Goal: Information Seeking & Learning: Learn about a topic

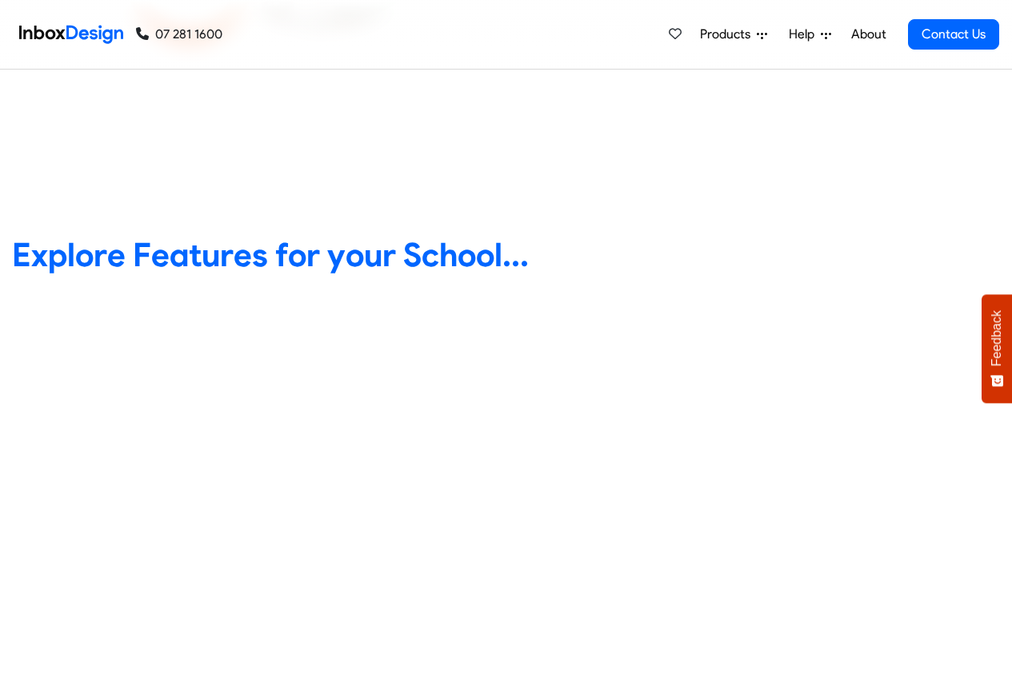
scroll to position [672, 0]
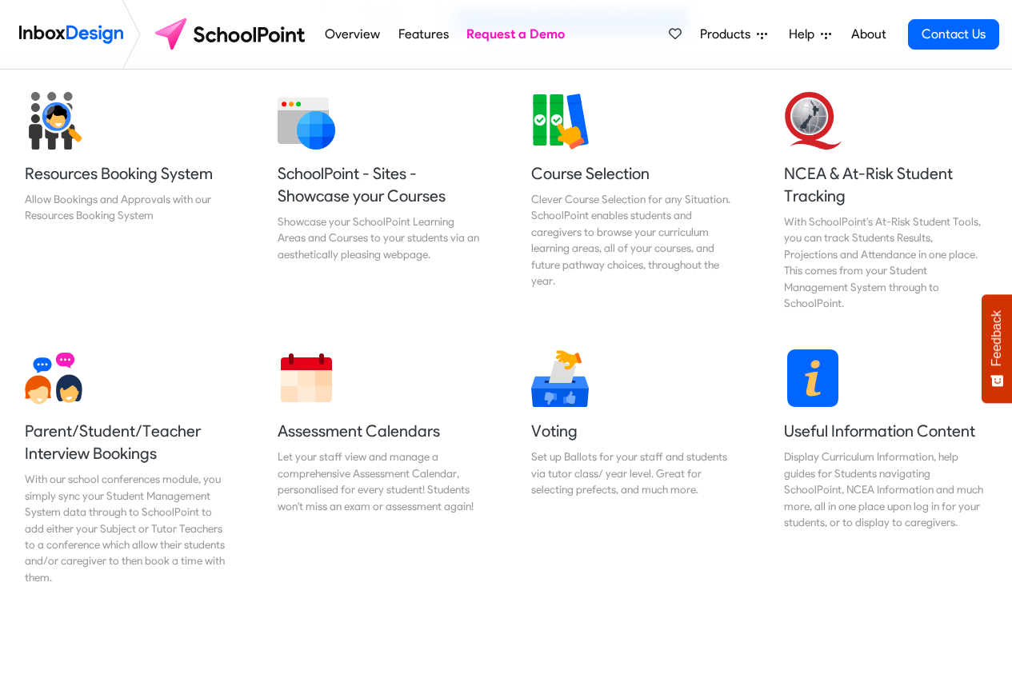
scroll to position [672, 0]
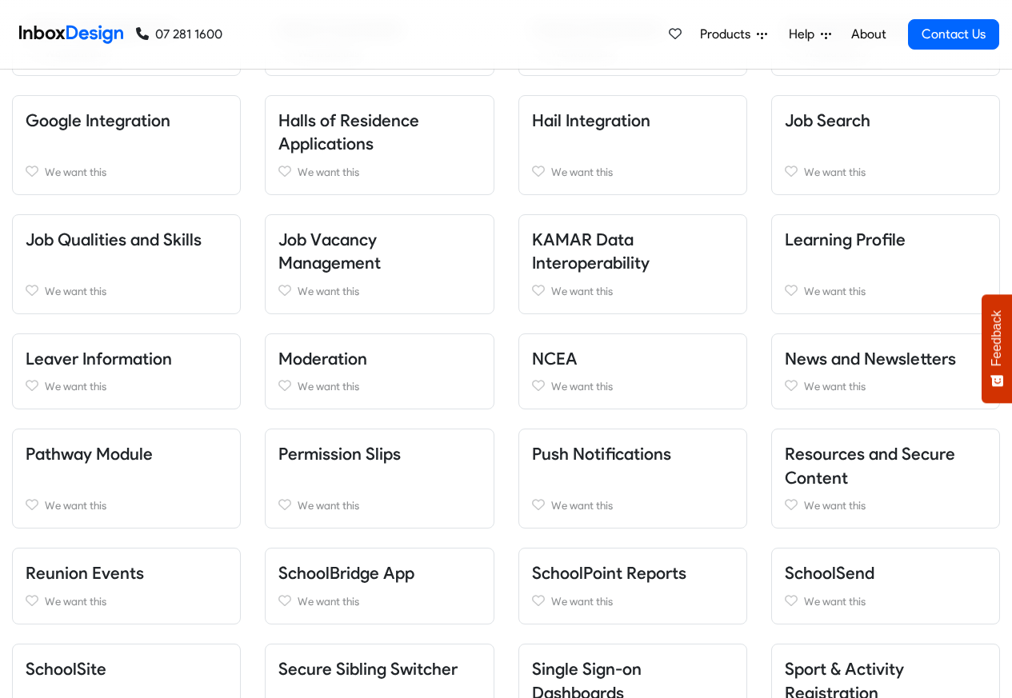
scroll to position [960, 0]
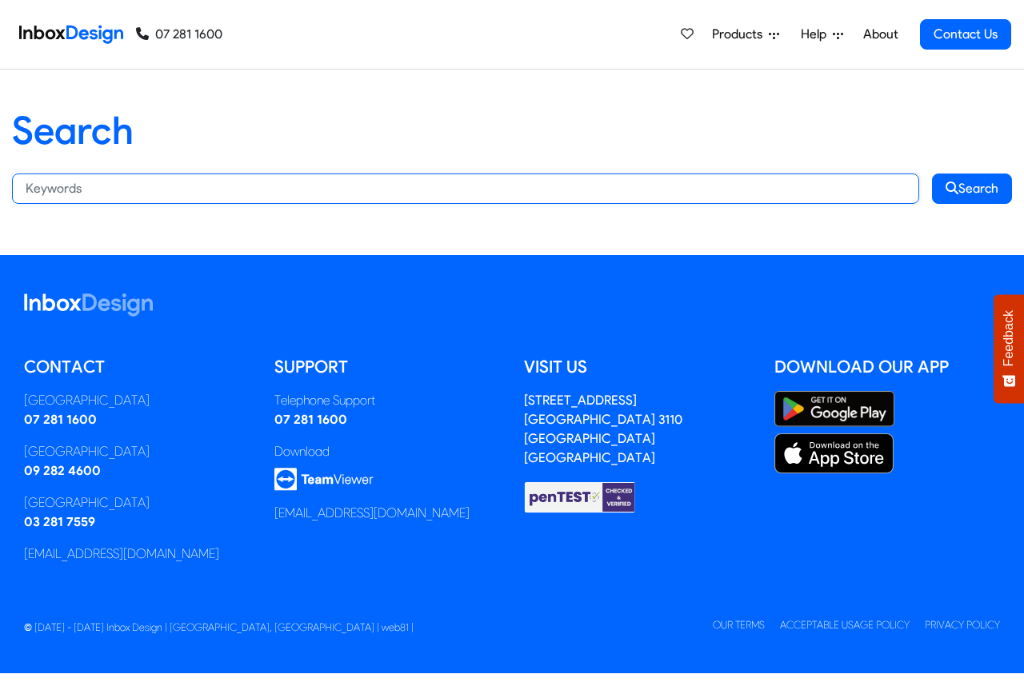
click at [144, 190] on input "Search:" at bounding box center [465, 189] width 907 height 30
paste input "bespoke"
type input "bespoke"
click at [932, 174] on button "Search" at bounding box center [972, 189] width 80 height 30
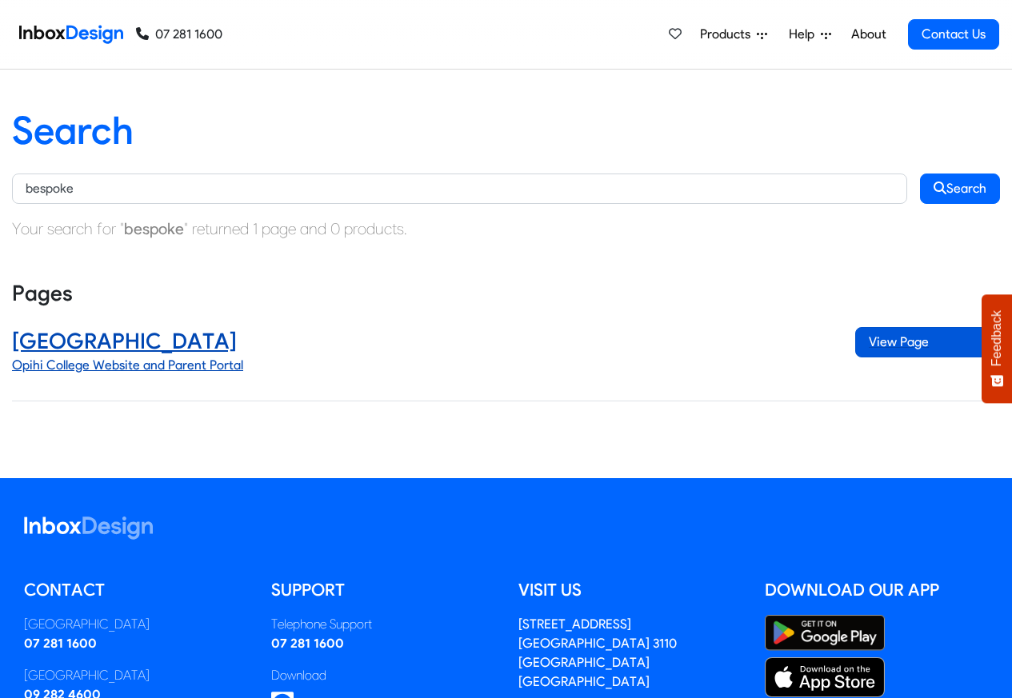
click at [882, 344] on span "View Page" at bounding box center [927, 342] width 145 height 30
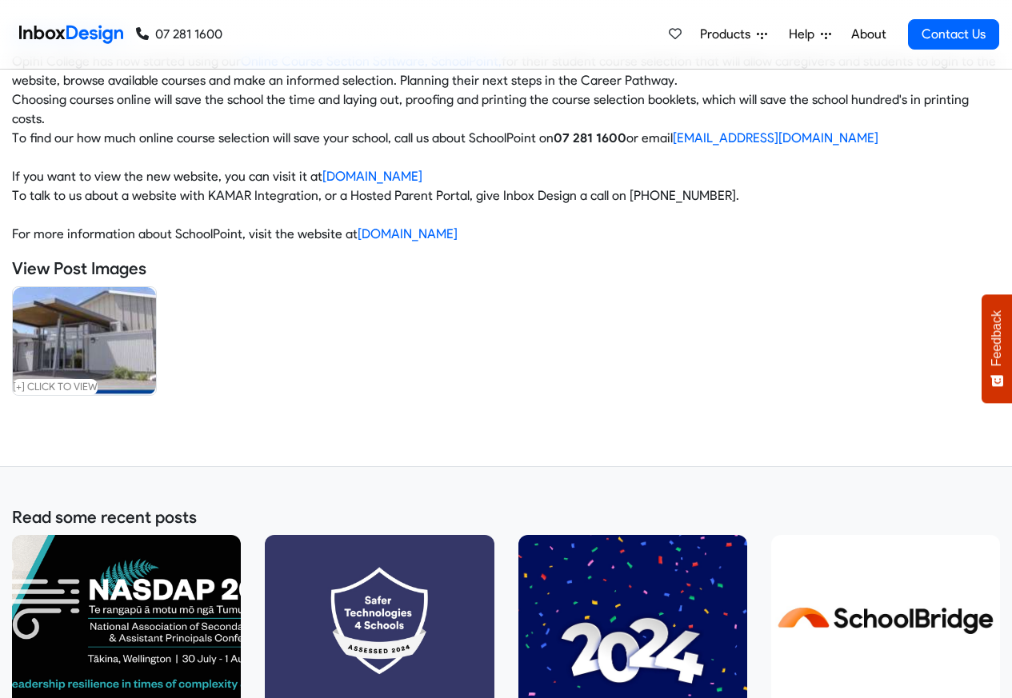
scroll to position [106, 0]
